Goal: Transaction & Acquisition: Book appointment/travel/reservation

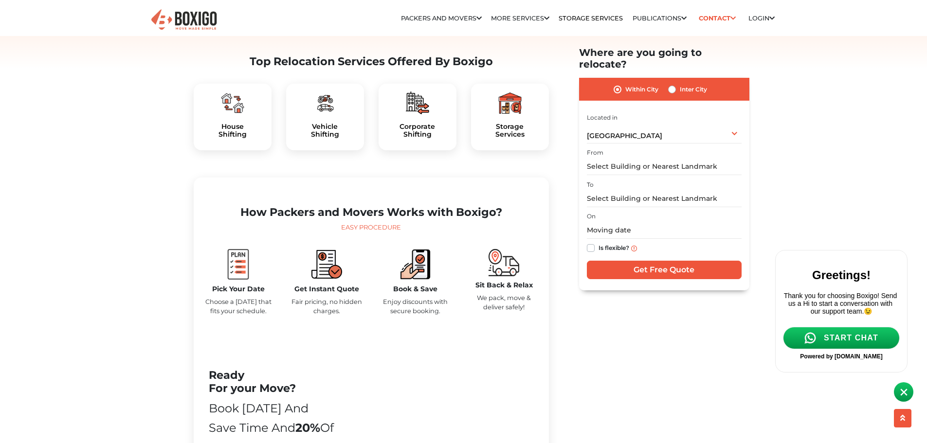
scroll to position [295, 0]
click at [231, 138] on div "House Shifting" at bounding box center [233, 117] width 78 height 67
click at [233, 140] on h5 "House Shifting" at bounding box center [232, 131] width 62 height 17
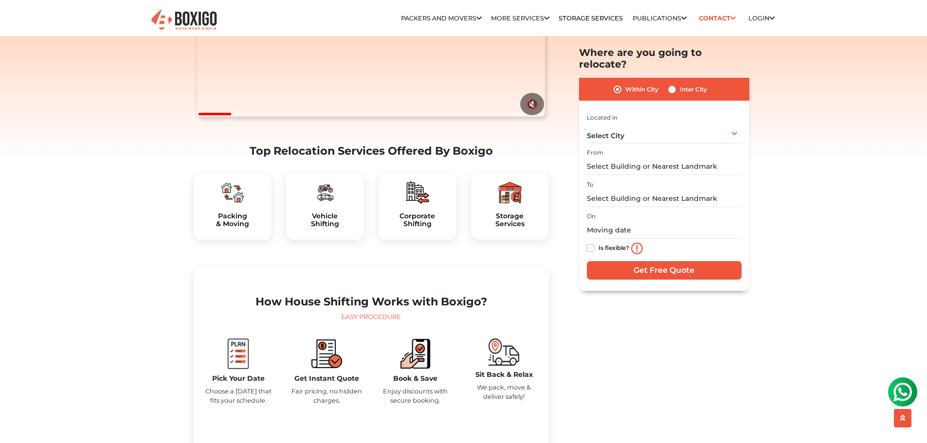
scroll to position [207, 0]
click at [230, 228] on h5 "Packing & Moving" at bounding box center [232, 219] width 62 height 17
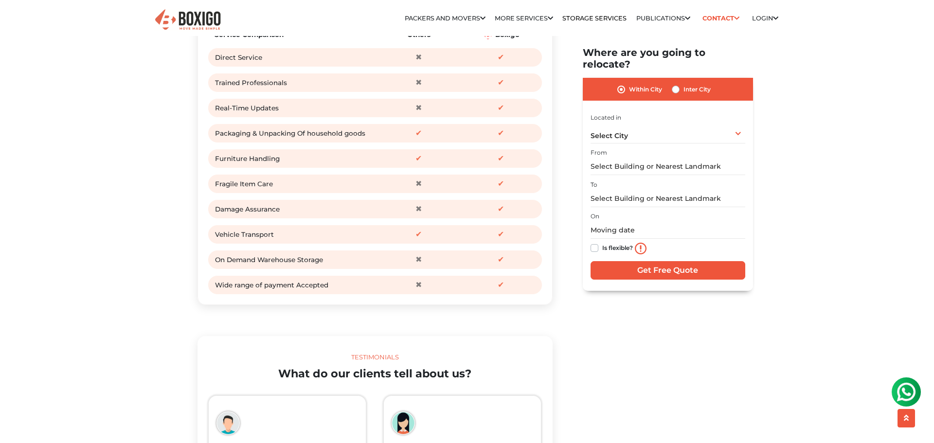
scroll to position [1232, 0]
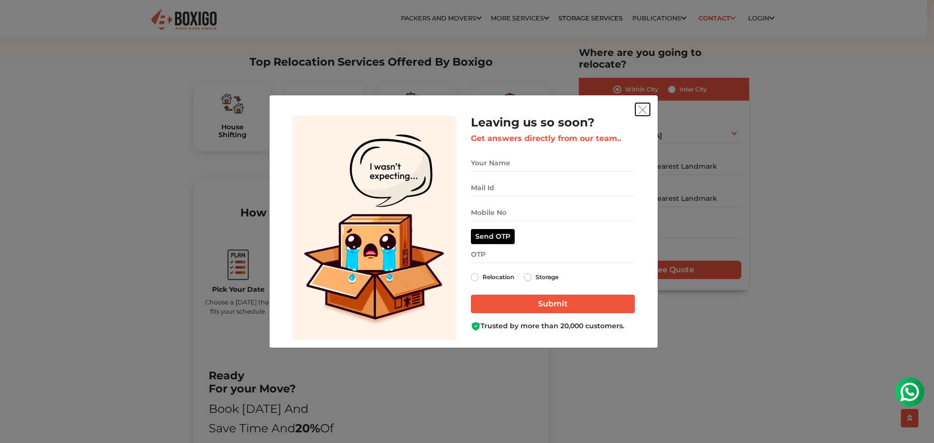
click at [649, 104] on button "get free quote dialog" at bounding box center [642, 109] width 15 height 13
